Goal: Task Accomplishment & Management: Use online tool/utility

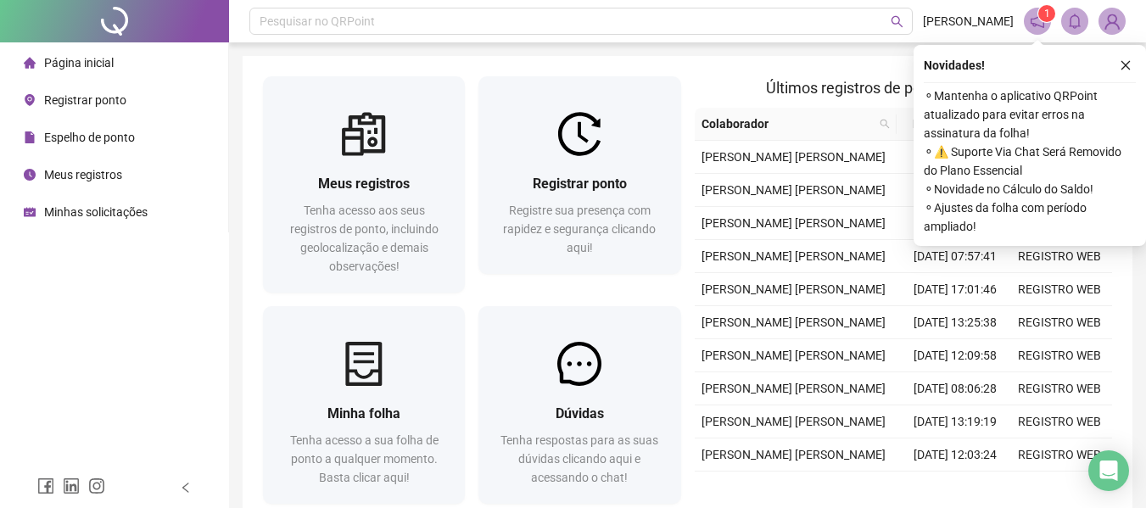
click at [114, 96] on span "Registrar ponto" at bounding box center [85, 100] width 82 height 14
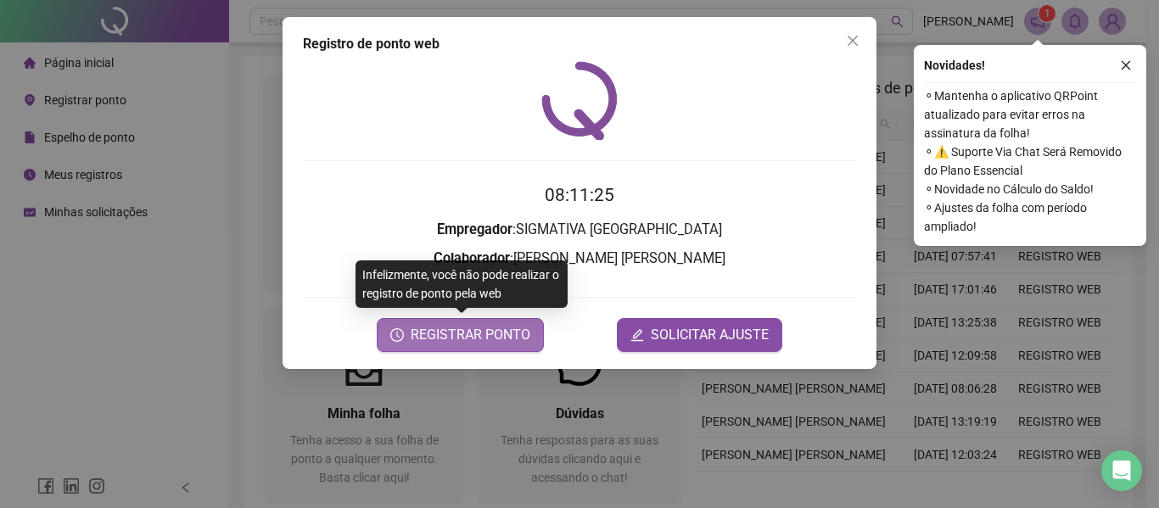
click at [485, 338] on span "REGISTRAR PONTO" at bounding box center [471, 335] width 120 height 20
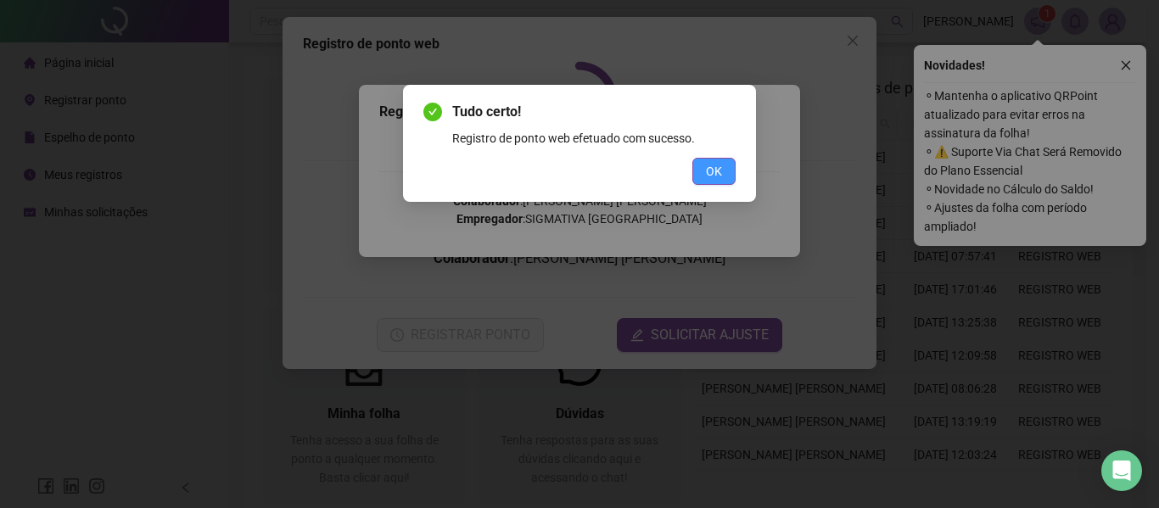
click at [718, 166] on span "OK" at bounding box center [714, 171] width 16 height 19
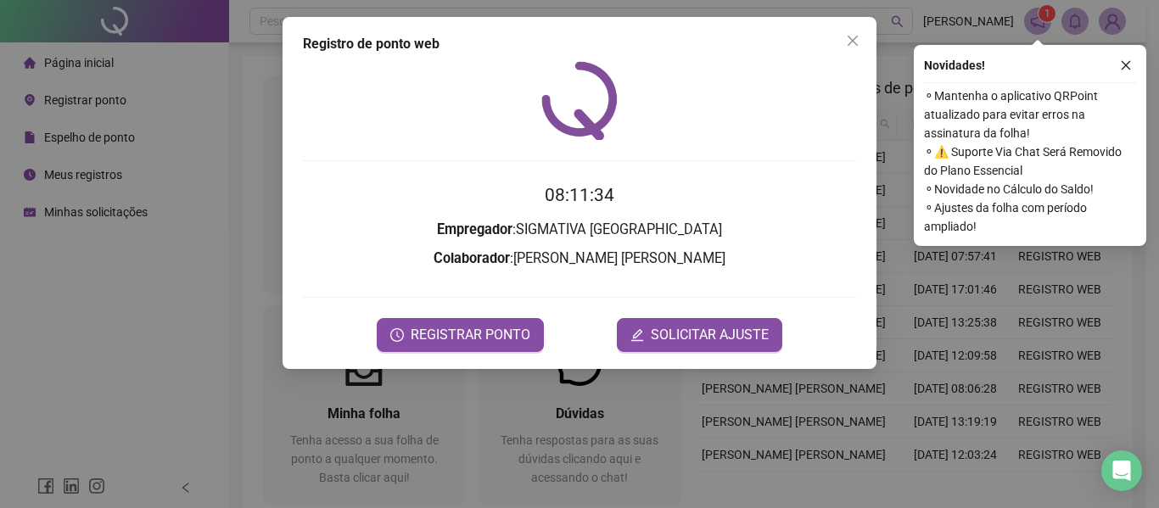
drag, startPoint x: 850, startPoint y: 43, endPoint x: 982, endPoint y: 55, distance: 132.1
click at [853, 43] on icon "close" at bounding box center [853, 41] width 14 height 14
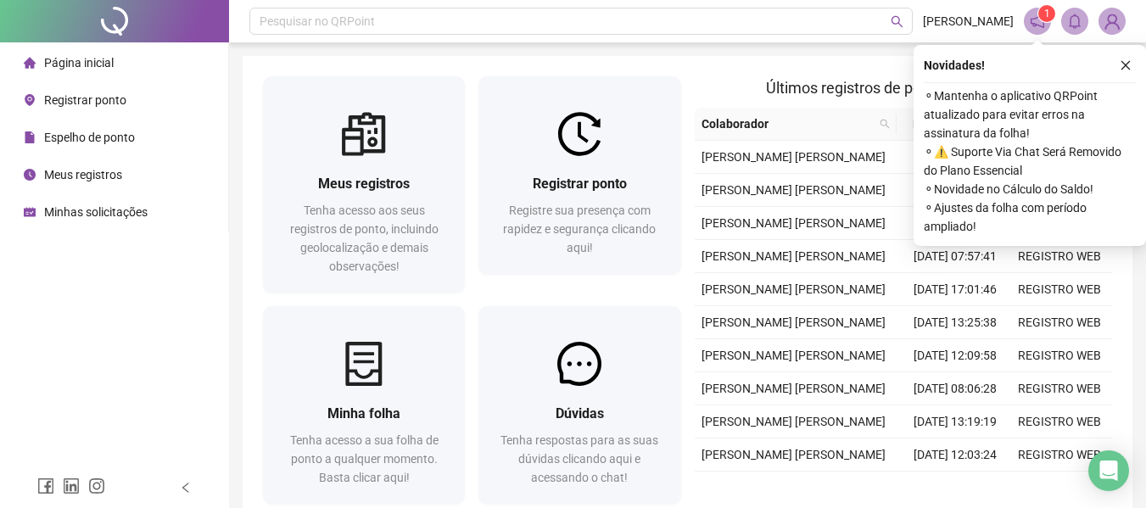
click at [1128, 63] on button "button" at bounding box center [1126, 65] width 20 height 20
